Goal: Task Accomplishment & Management: Complete application form

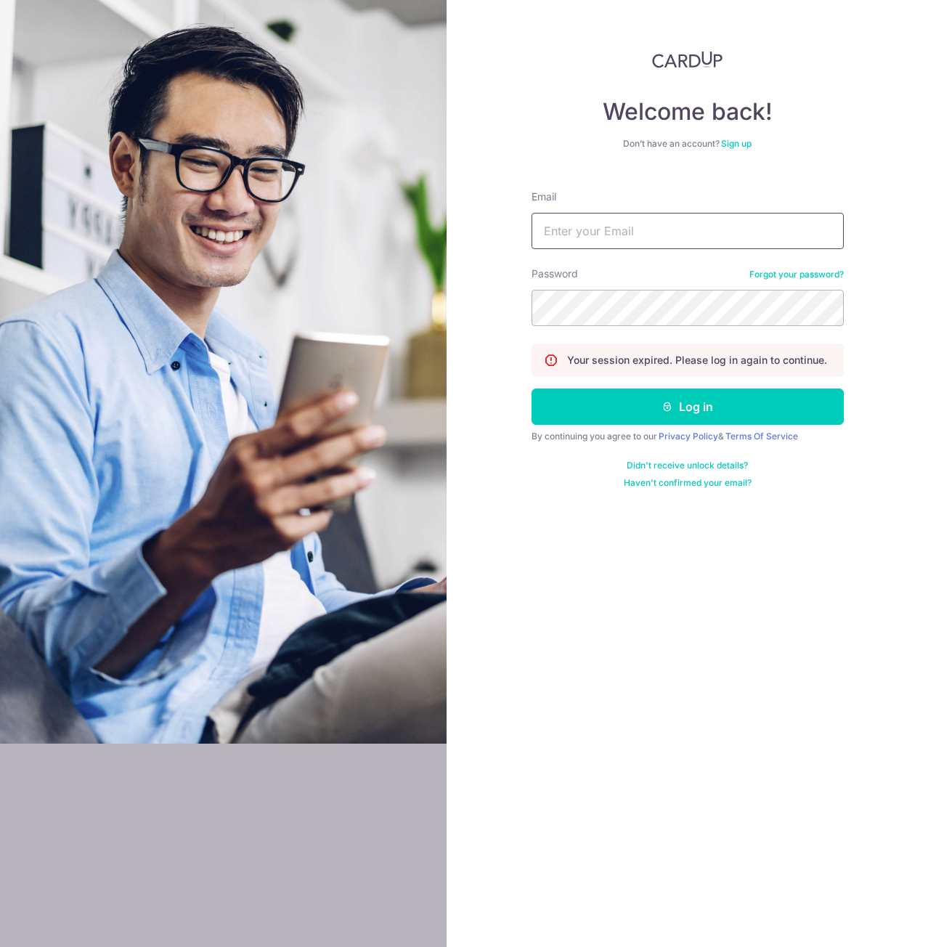
click at [631, 228] on input "Email" at bounding box center [687, 231] width 312 height 36
type input "[EMAIL_ADDRESS][DOMAIN_NAME]"
click at [531, 388] on button "Log in" at bounding box center [687, 406] width 312 height 36
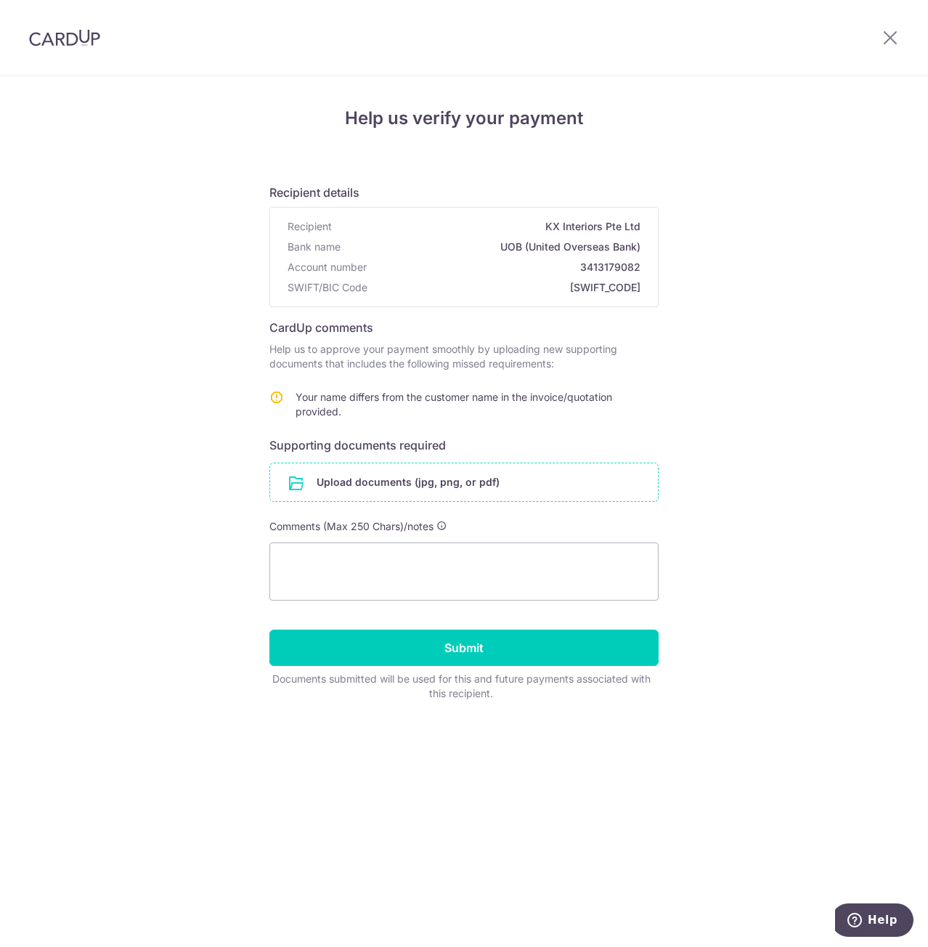
click at [467, 477] on input "file" at bounding box center [464, 482] width 388 height 38
